Goal: Information Seeking & Learning: Learn about a topic

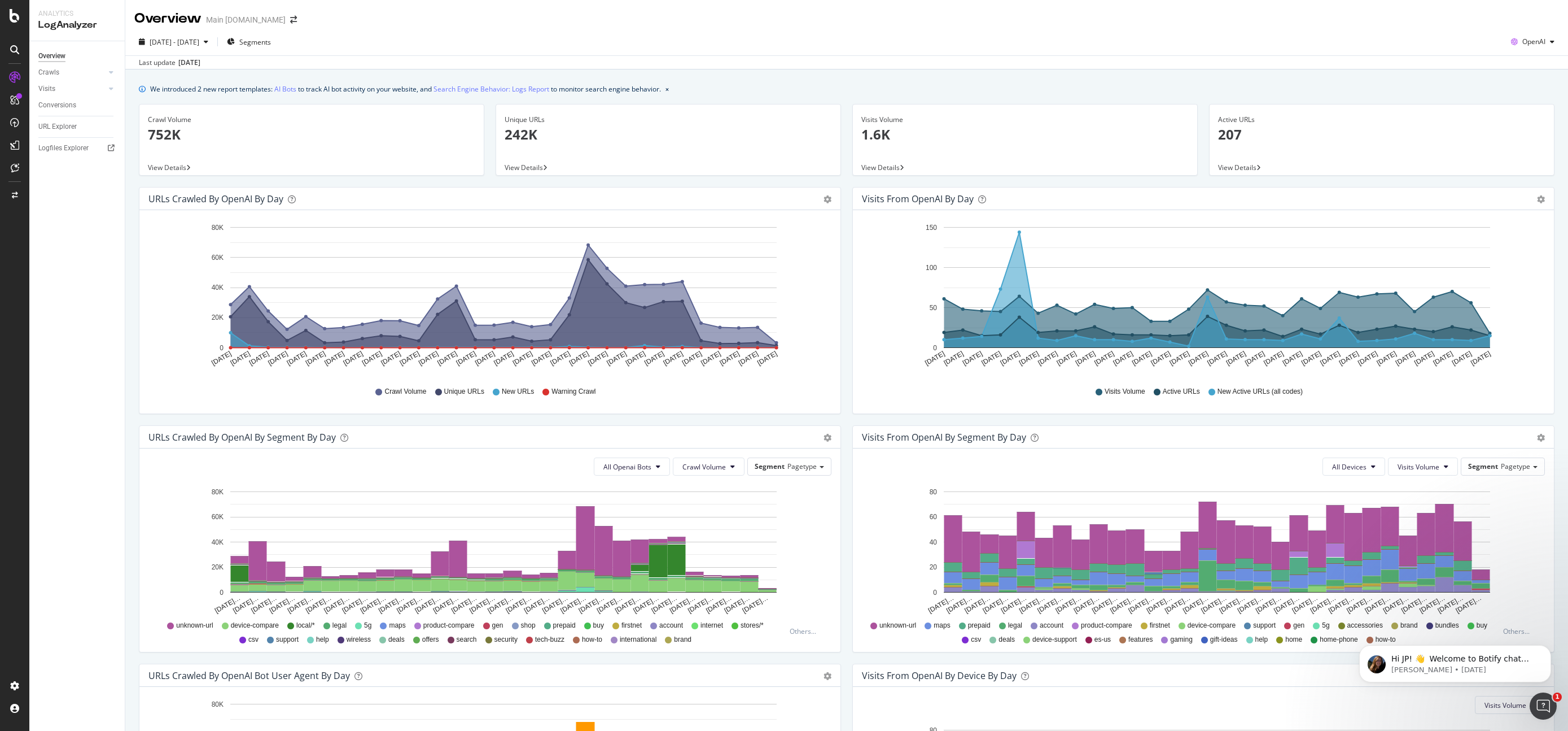
scroll to position [211, 0]
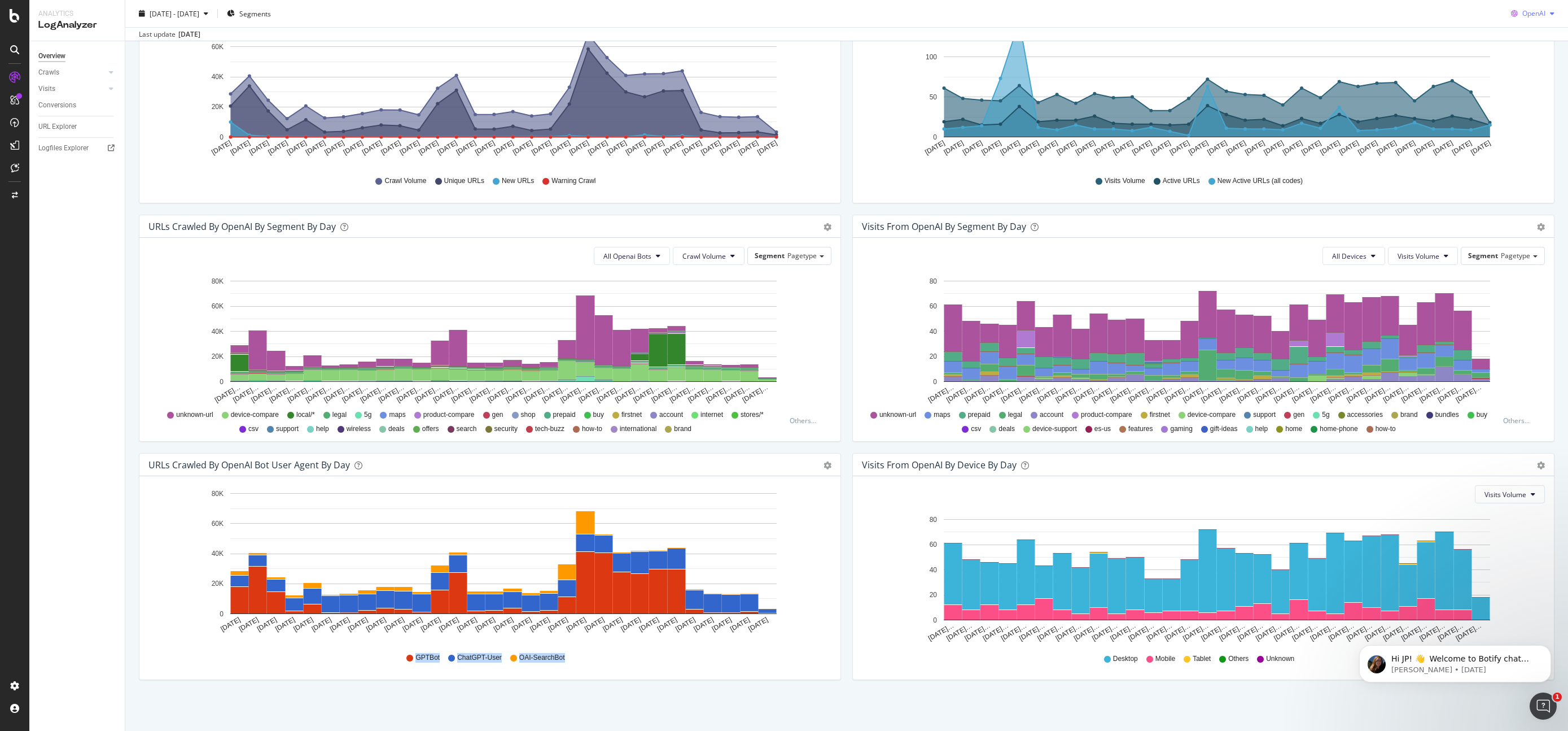
click at [1538, 12] on span "OpenAI" at bounding box center [1535, 13] width 23 height 9
click at [1520, 101] on span "Other AI Bots" at bounding box center [1535, 99] width 42 height 10
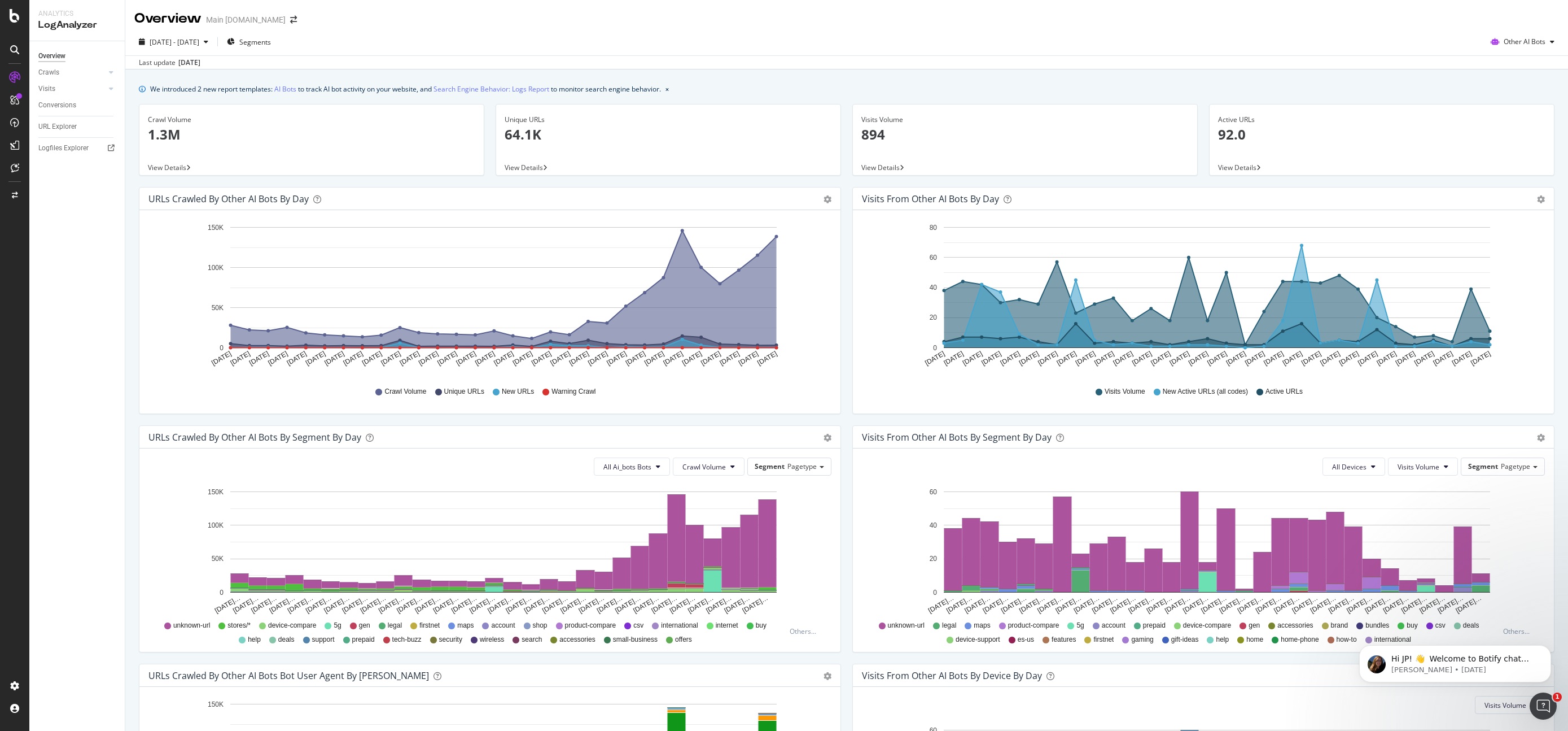
click at [801, 312] on icon "Aug 19 2025 Aug 20 2025 Aug 21 2025 Aug 22 2025 Aug 23 2025 Aug 24 2025 Aug 25 …" at bounding box center [490, 298] width 683 height 157
click at [744, 282] on icon "A chart." at bounding box center [504, 289] width 546 height 117
click at [990, 315] on icon "A chart." at bounding box center [1217, 296] width 546 height 102
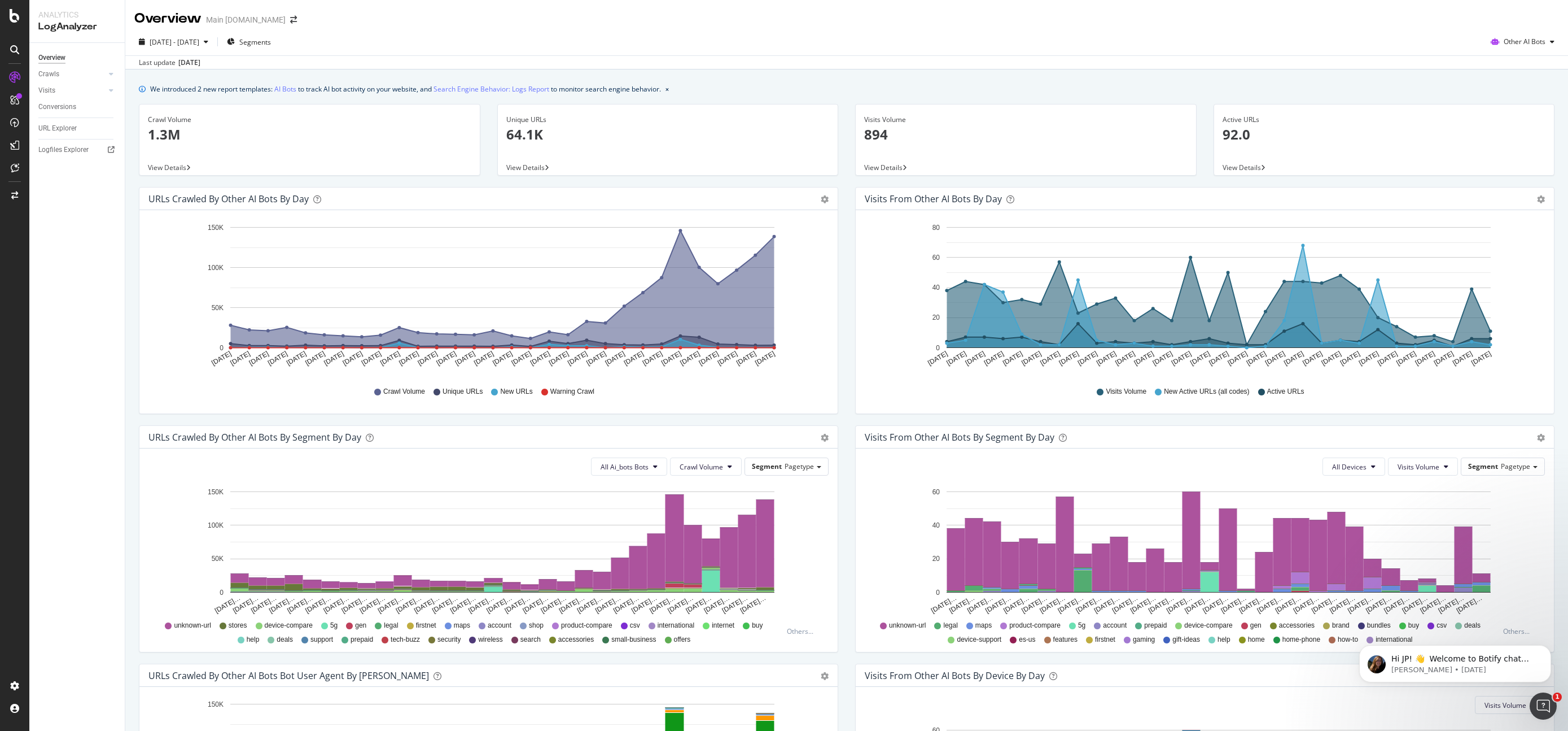
click at [745, 292] on icon "A chart." at bounding box center [502, 289] width 543 height 117
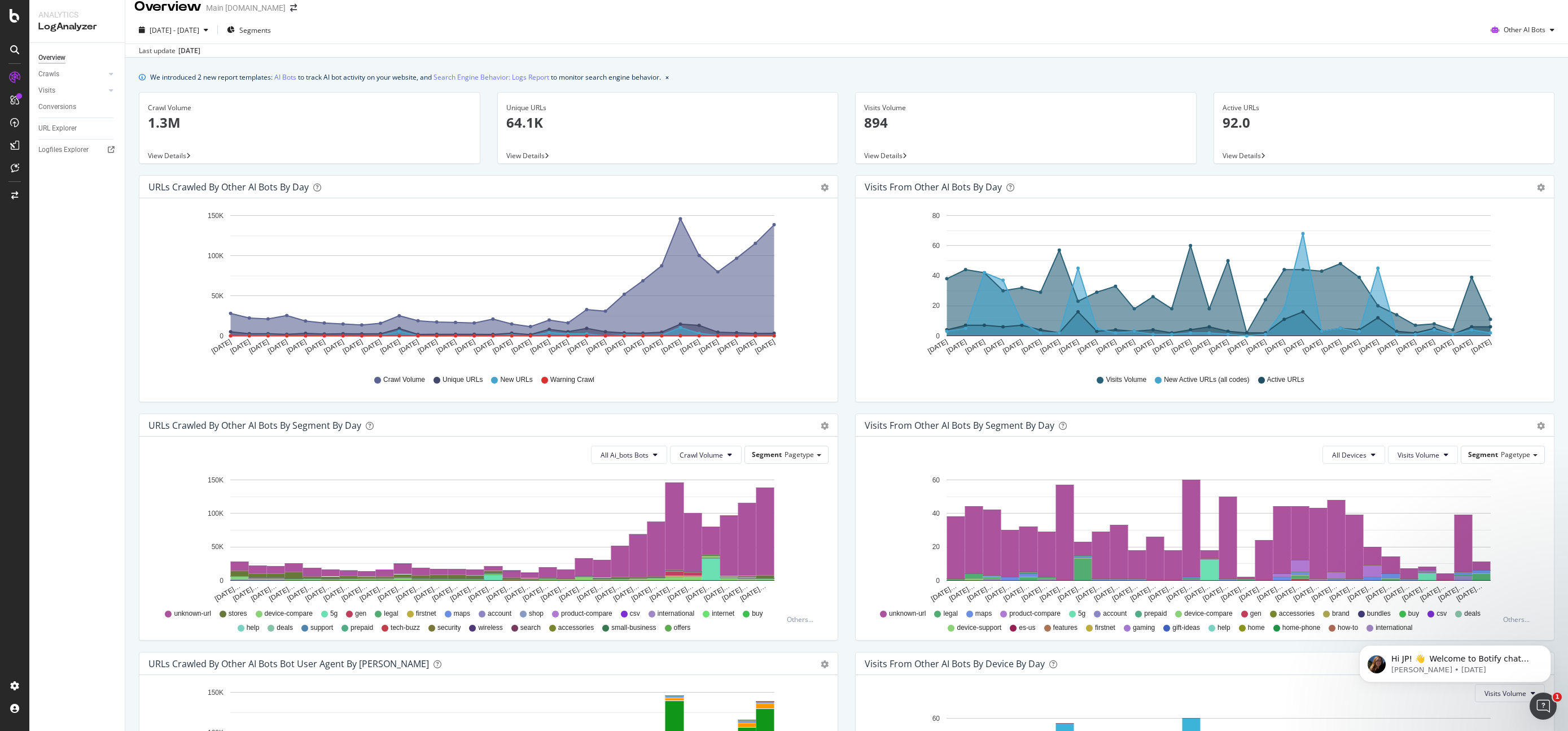
scroll to position [13, 0]
